Goal: Information Seeking & Learning: Learn about a topic

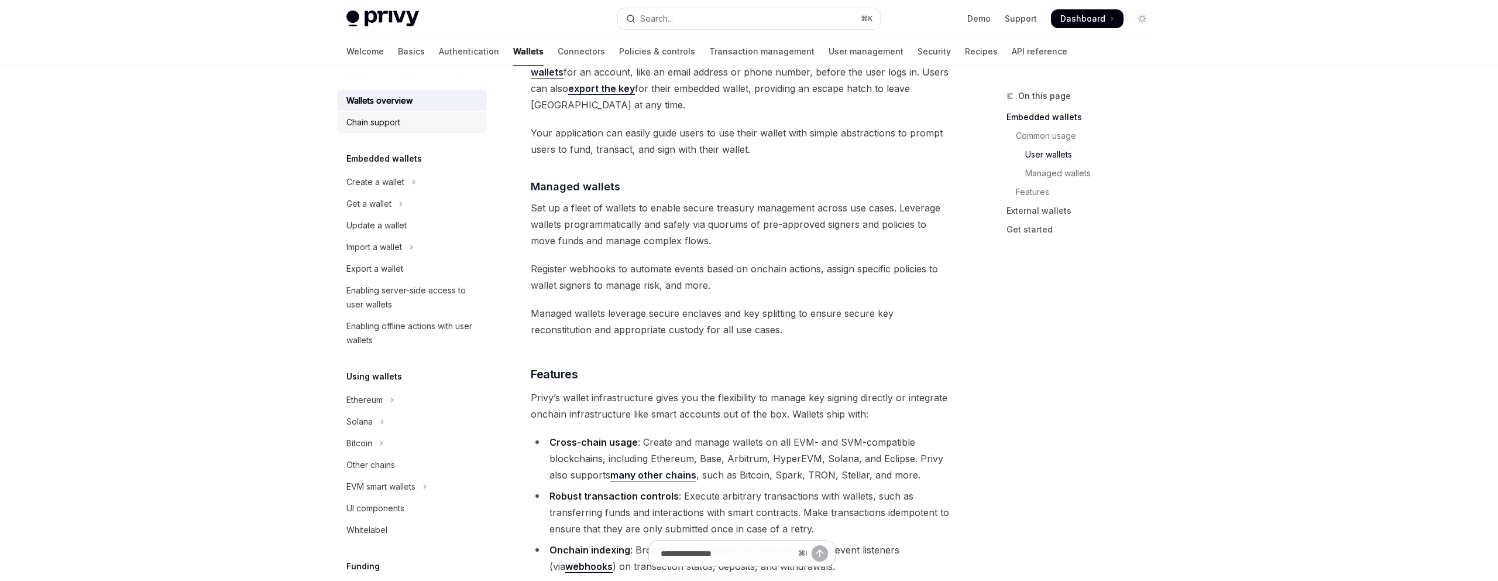
click at [397, 130] on link "Chain support" at bounding box center [412, 122] width 150 height 21
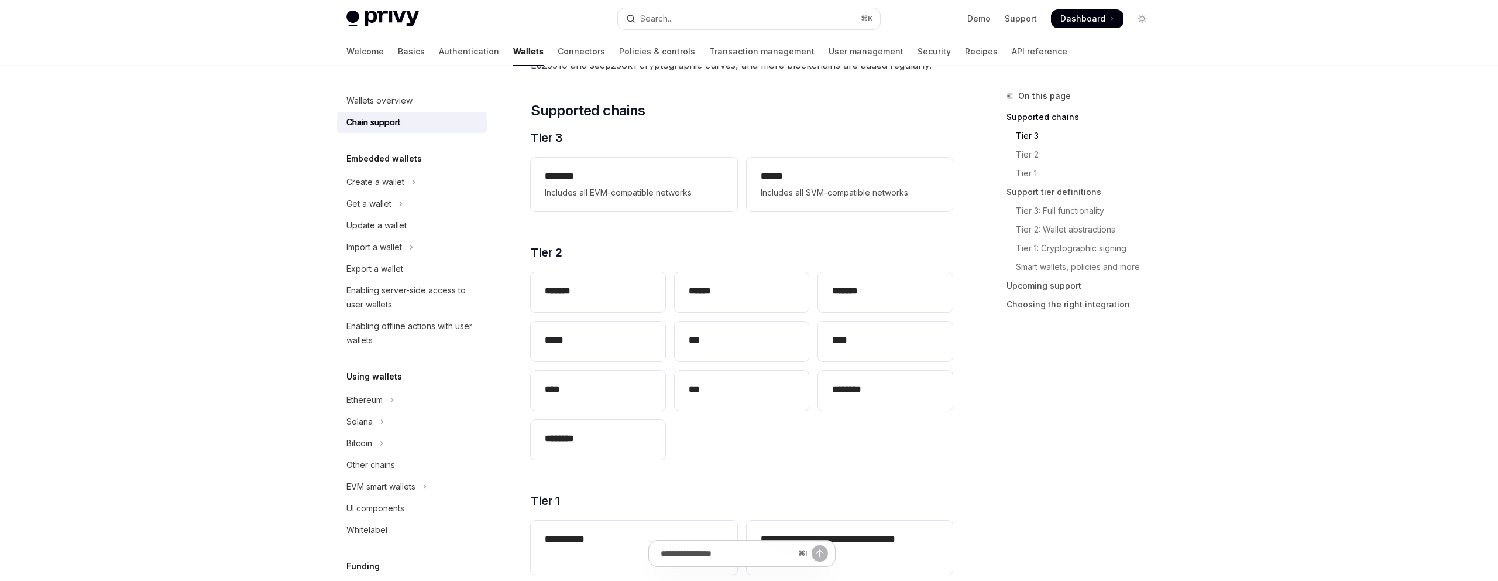
scroll to position [44, 0]
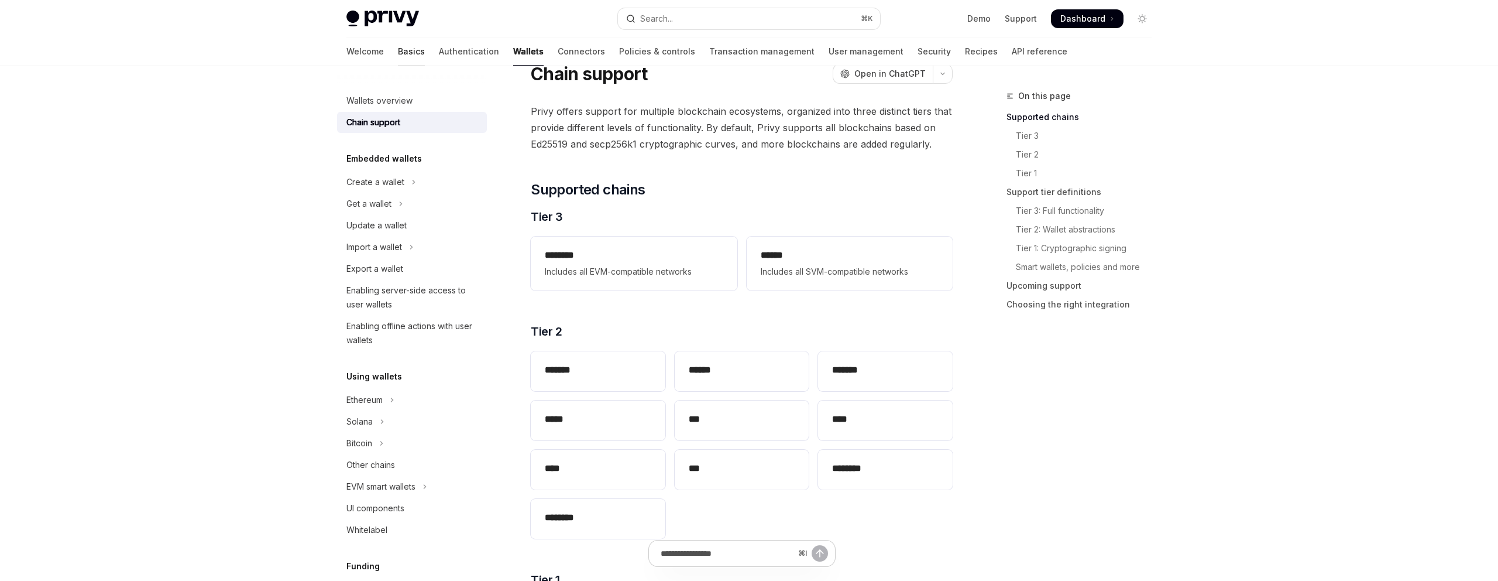
click at [398, 51] on link "Basics" at bounding box center [411, 51] width 27 height 28
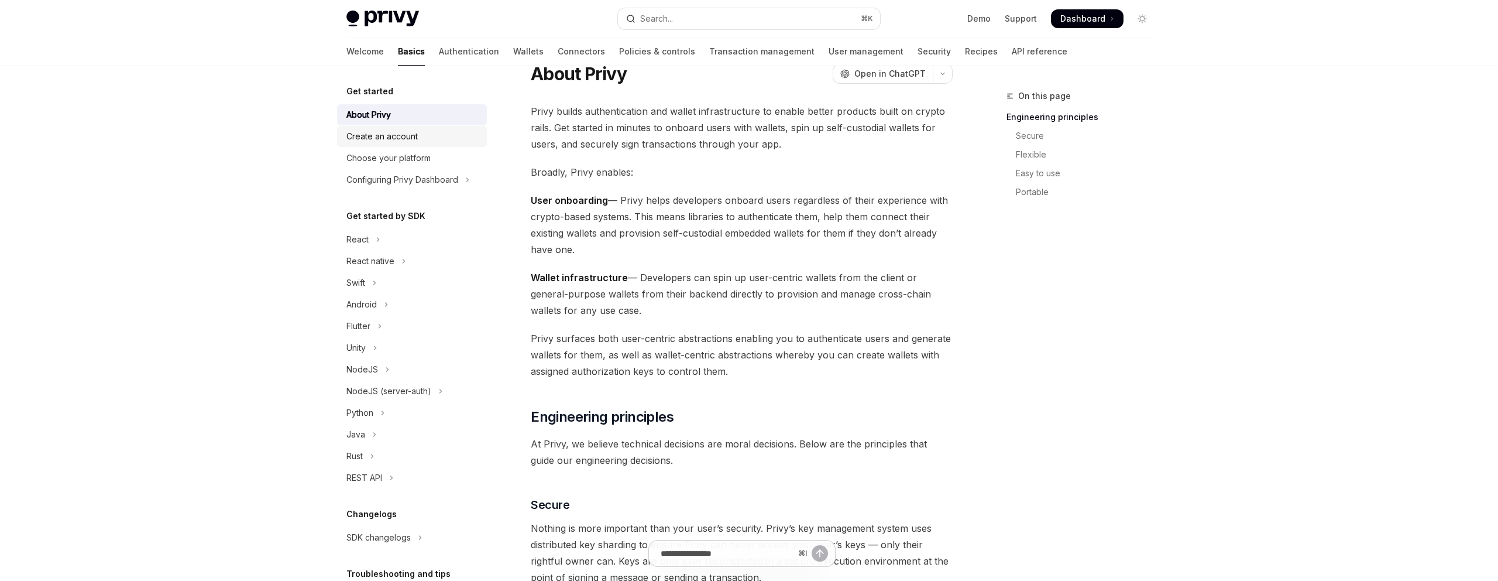
click at [402, 140] on div "Create an account" at bounding box center [381, 136] width 71 height 14
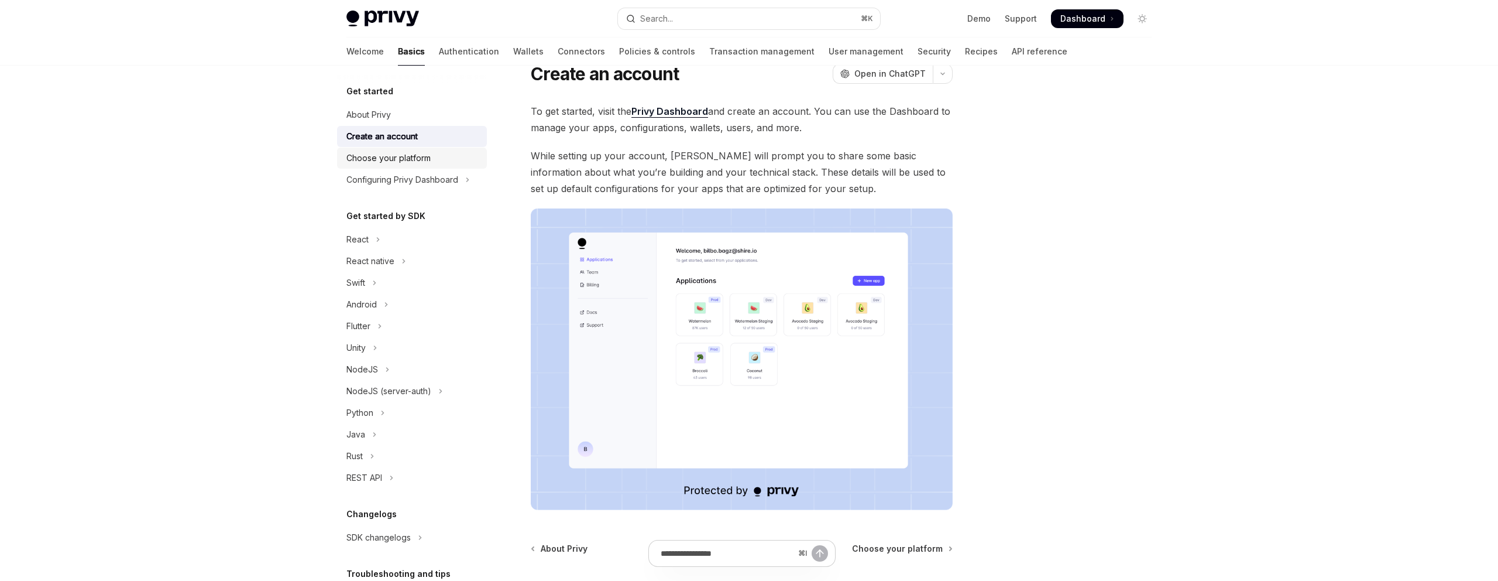
click at [403, 157] on div "Choose your platform" at bounding box center [388, 158] width 84 height 14
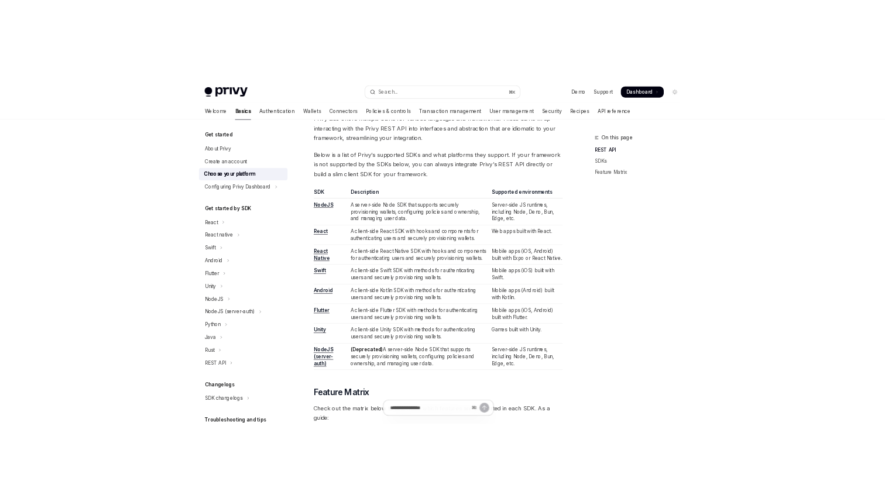
scroll to position [654, 0]
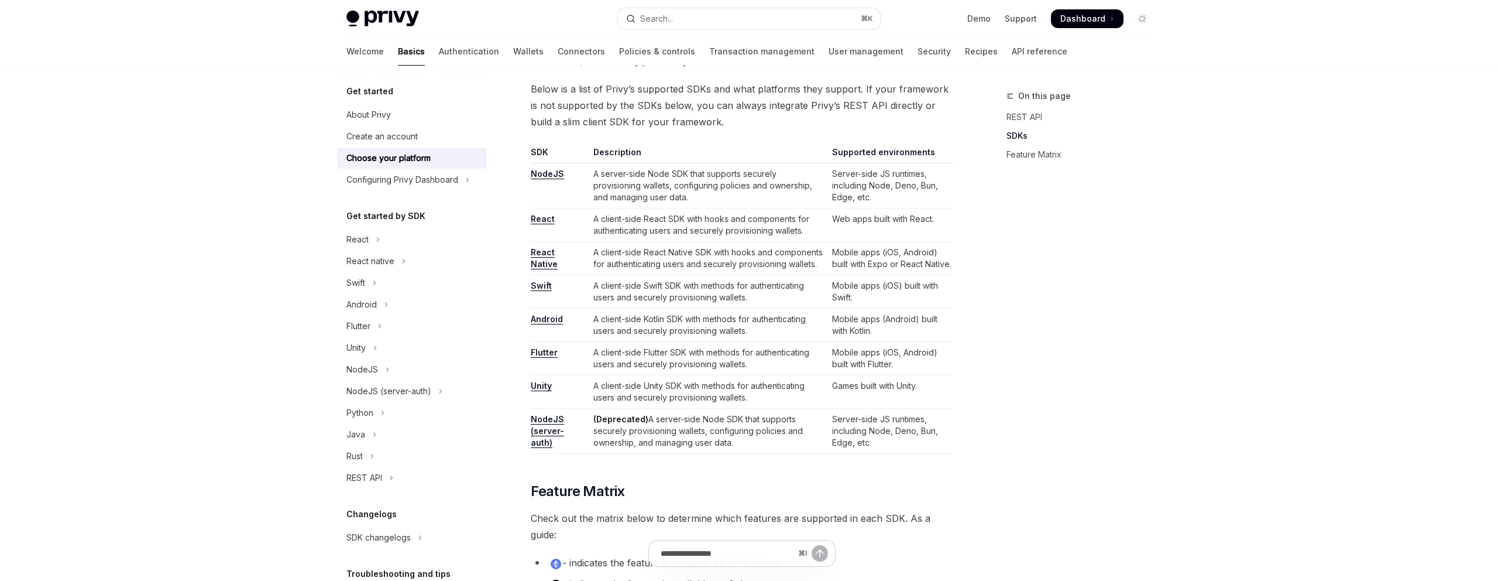
type textarea "*"
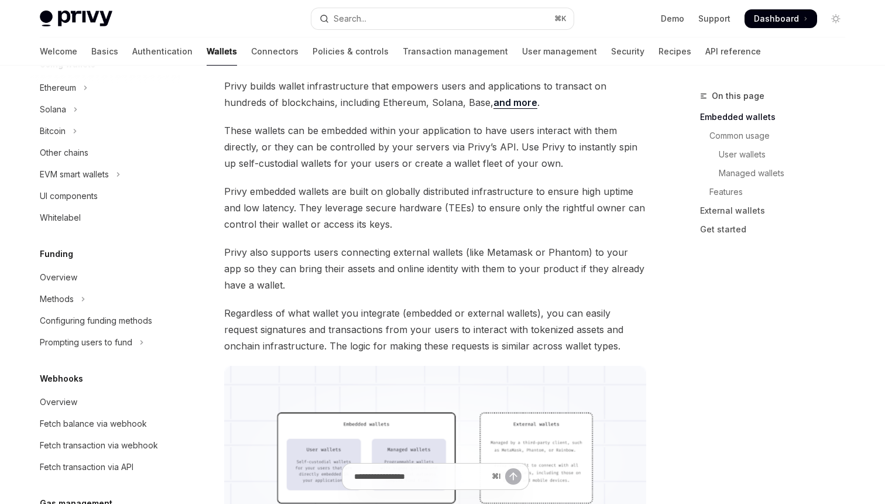
scroll to position [342, 0]
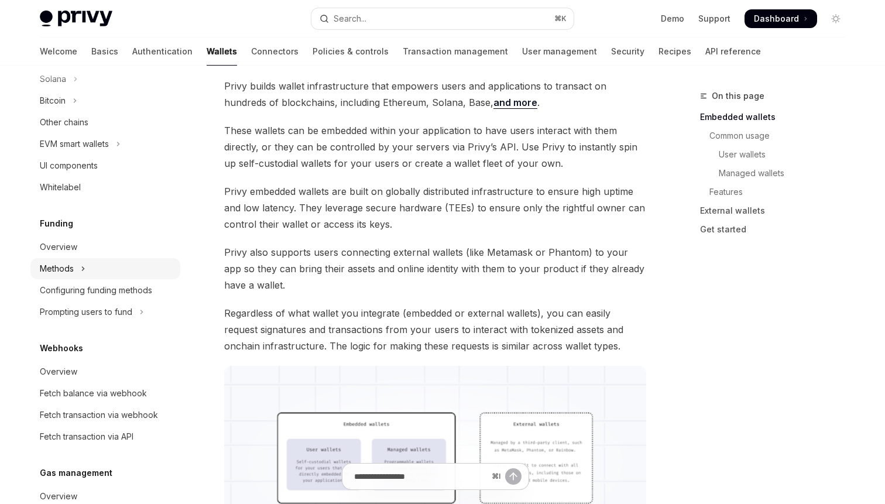
click at [114, 266] on button "Methods" at bounding box center [105, 268] width 150 height 21
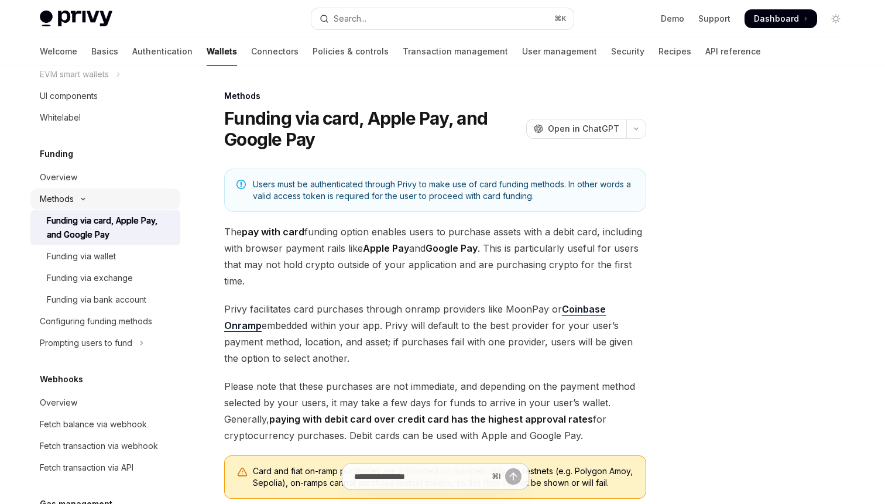
scroll to position [413, 0]
click at [121, 294] on div "Funding via bank account" at bounding box center [96, 299] width 99 height 14
type textarea "*"
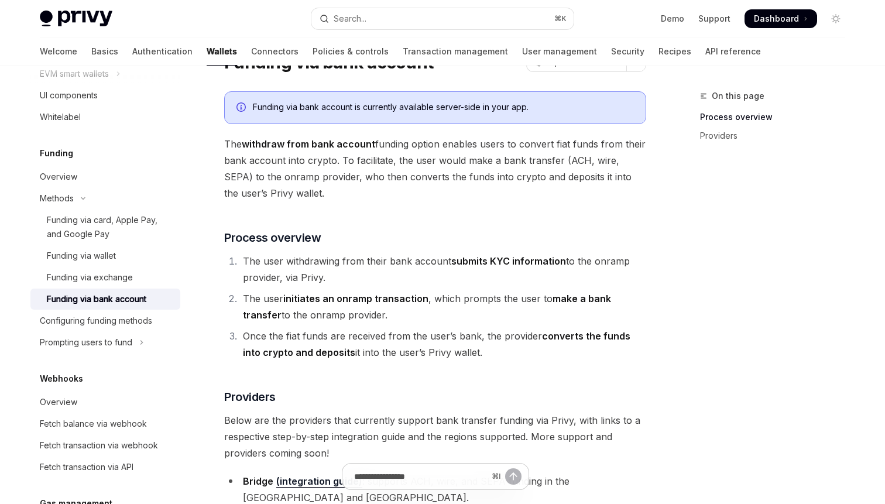
scroll to position [85, 0]
